Goal: Information Seeking & Learning: Check status

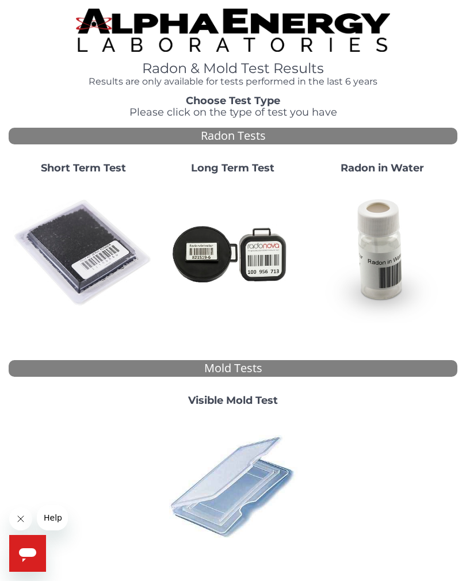
click at [92, 246] on img at bounding box center [83, 253] width 140 height 140
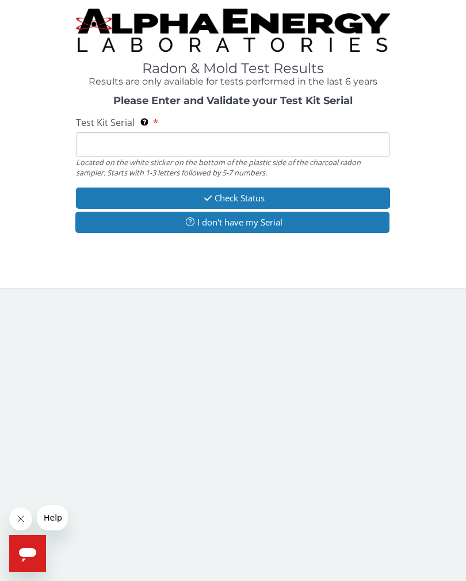
click at [153, 143] on input "Test Kit Serial Located on the white sticker on the bottom of the plastic side …" at bounding box center [233, 144] width 314 height 25
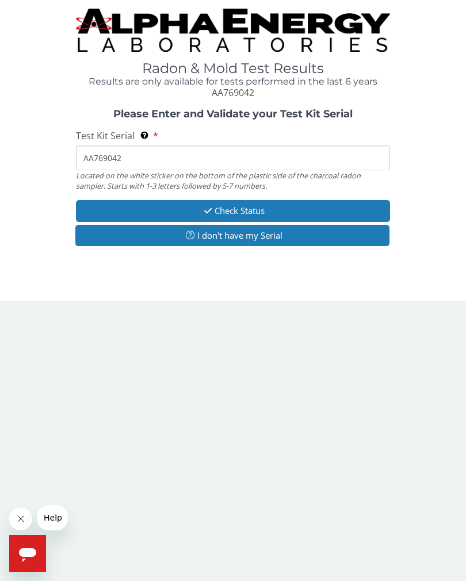
type input "AA769042"
click at [274, 211] on button "Check Status" at bounding box center [233, 210] width 314 height 21
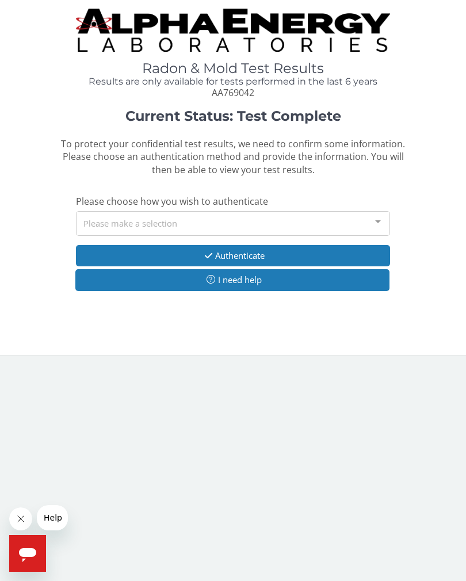
click at [384, 216] on div at bounding box center [377, 223] width 23 height 22
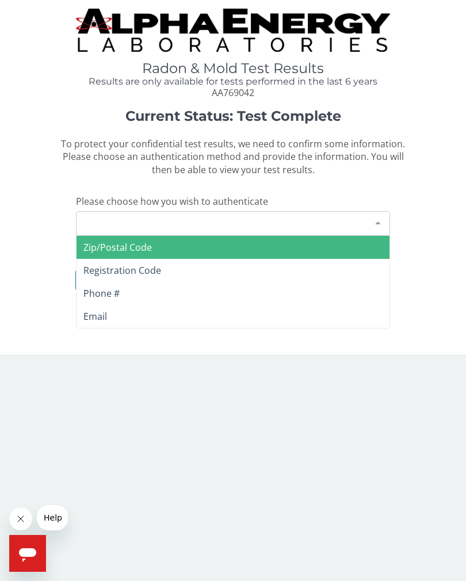
click at [129, 316] on span "Email" at bounding box center [232, 316] width 313 height 23
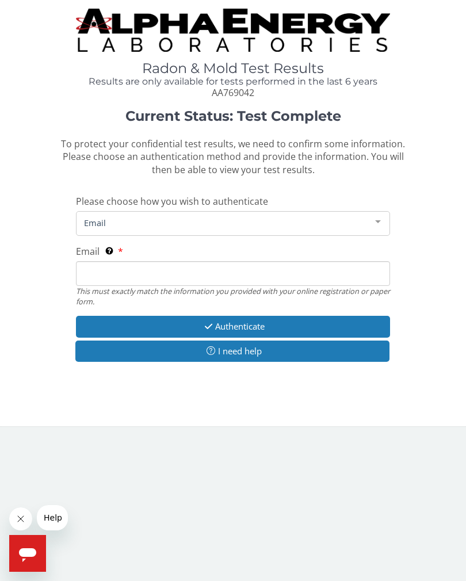
click at [376, 222] on div at bounding box center [377, 223] width 23 height 22
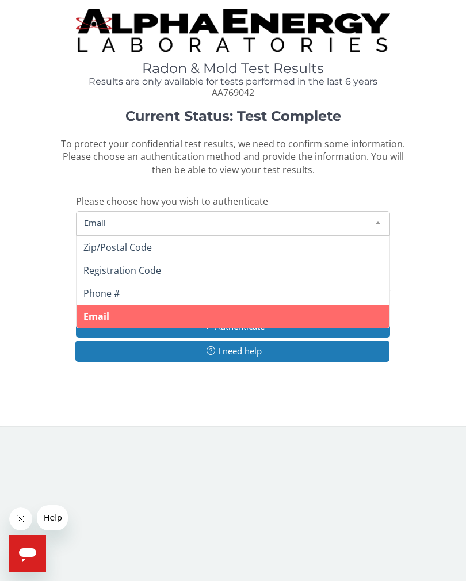
click at [380, 221] on div at bounding box center [377, 223] width 23 height 22
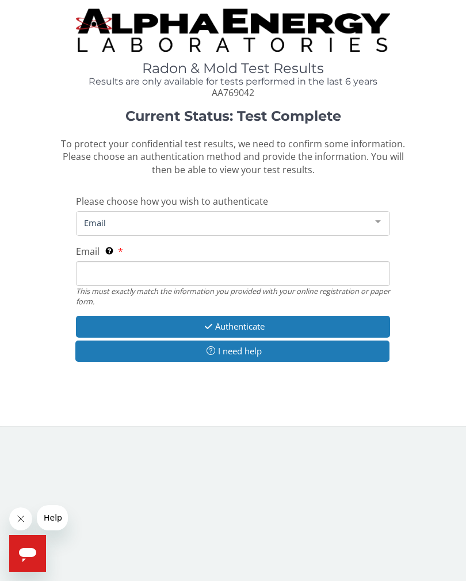
click at [174, 266] on input "Email This must exactly match the information you provided with your online reg…" at bounding box center [233, 273] width 314 height 25
type input "[EMAIL_ADDRESS][DOMAIN_NAME]"
click at [282, 321] on button "Authenticate" at bounding box center [233, 326] width 314 height 21
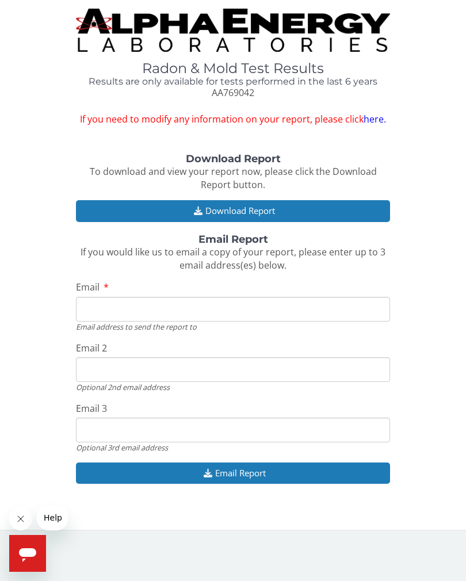
click at [264, 214] on button "Download Report" at bounding box center [233, 210] width 314 height 21
